Goal: Book appointment/travel/reservation

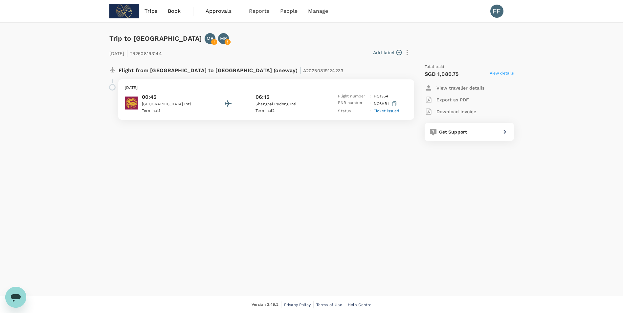
click at [175, 12] on span "Book" at bounding box center [174, 11] width 13 height 8
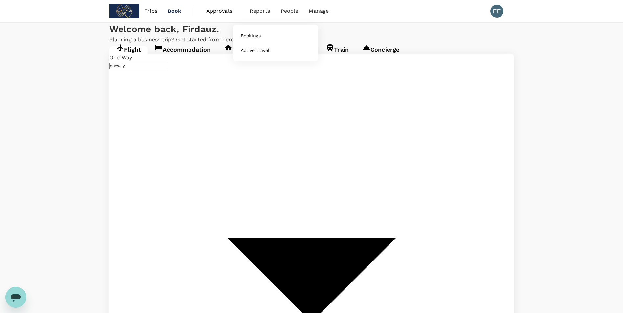
type input "[GEOGRAPHIC_DATA], [GEOGRAPHIC_DATA] (any)"
type input "Shanghai Pudong Intl (PVG)"
type input "[GEOGRAPHIC_DATA], [GEOGRAPHIC_DATA] (any)"
type input "Shanghai Pudong Intl (PVG)"
click at [220, 12] on span "Approvals" at bounding box center [222, 11] width 33 height 8
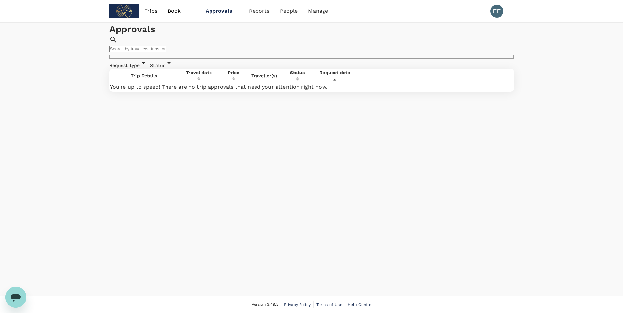
click at [171, 13] on span "Book" at bounding box center [174, 11] width 13 height 8
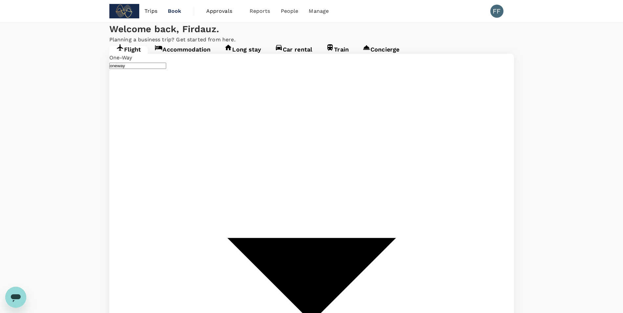
type input "[GEOGRAPHIC_DATA], [GEOGRAPHIC_DATA] (any)"
type input "Shanghai Pudong Intl (PVG)"
type input "[GEOGRAPHIC_DATA], [GEOGRAPHIC_DATA] (any)"
type input "Shanghai Pudong Intl (PVG)"
